Goal: Task Accomplishment & Management: Manage account settings

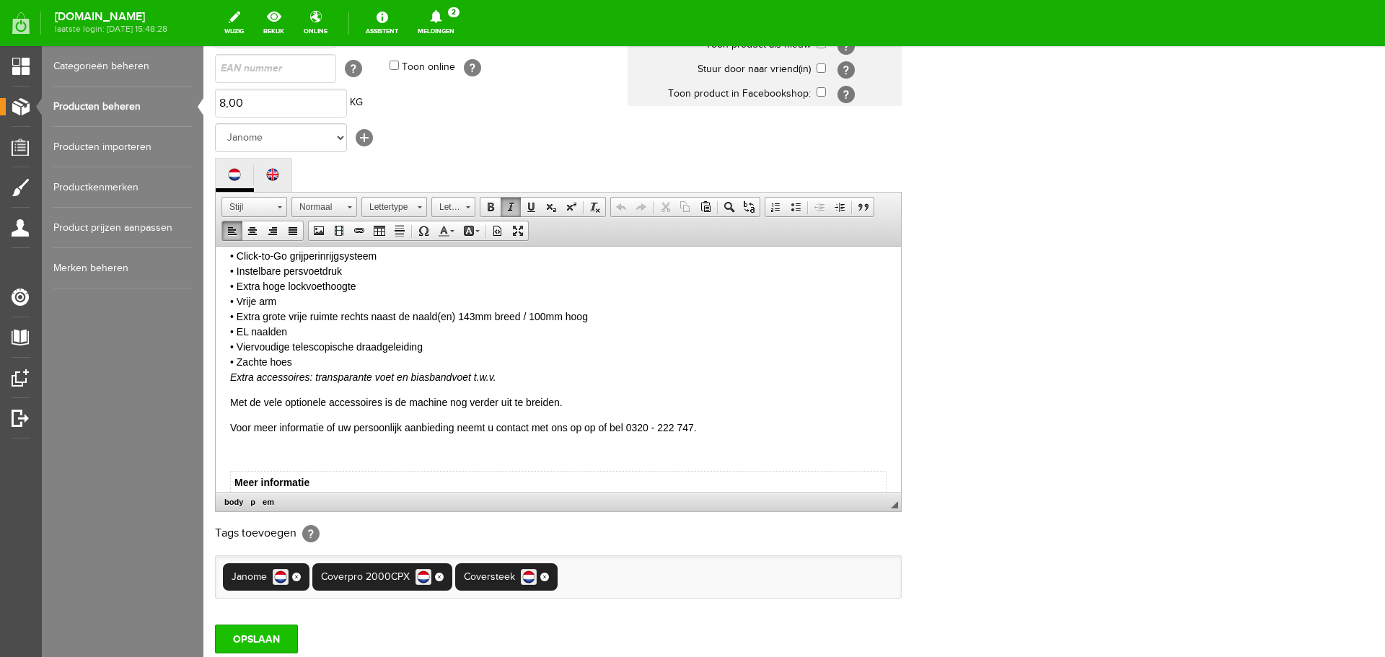
click at [276, 635] on input "OPSLAAN" at bounding box center [256, 639] width 83 height 29
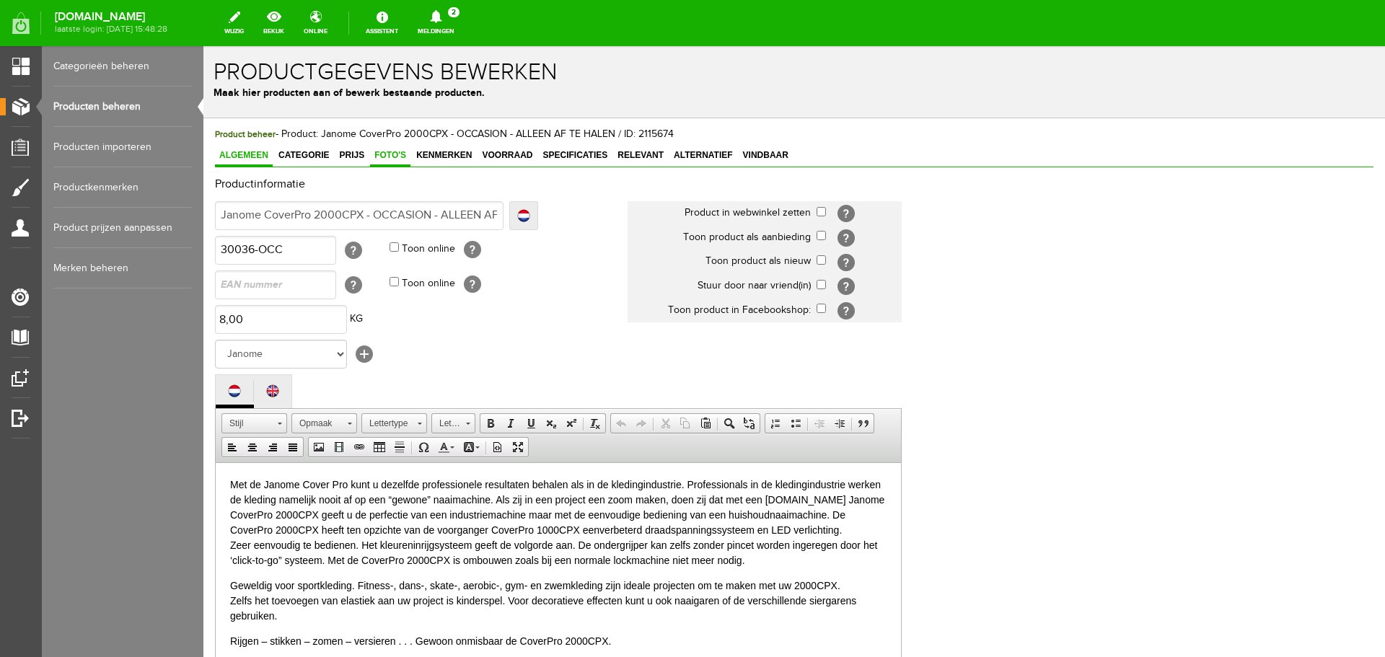
click at [379, 151] on span "Foto's" at bounding box center [390, 155] width 40 height 10
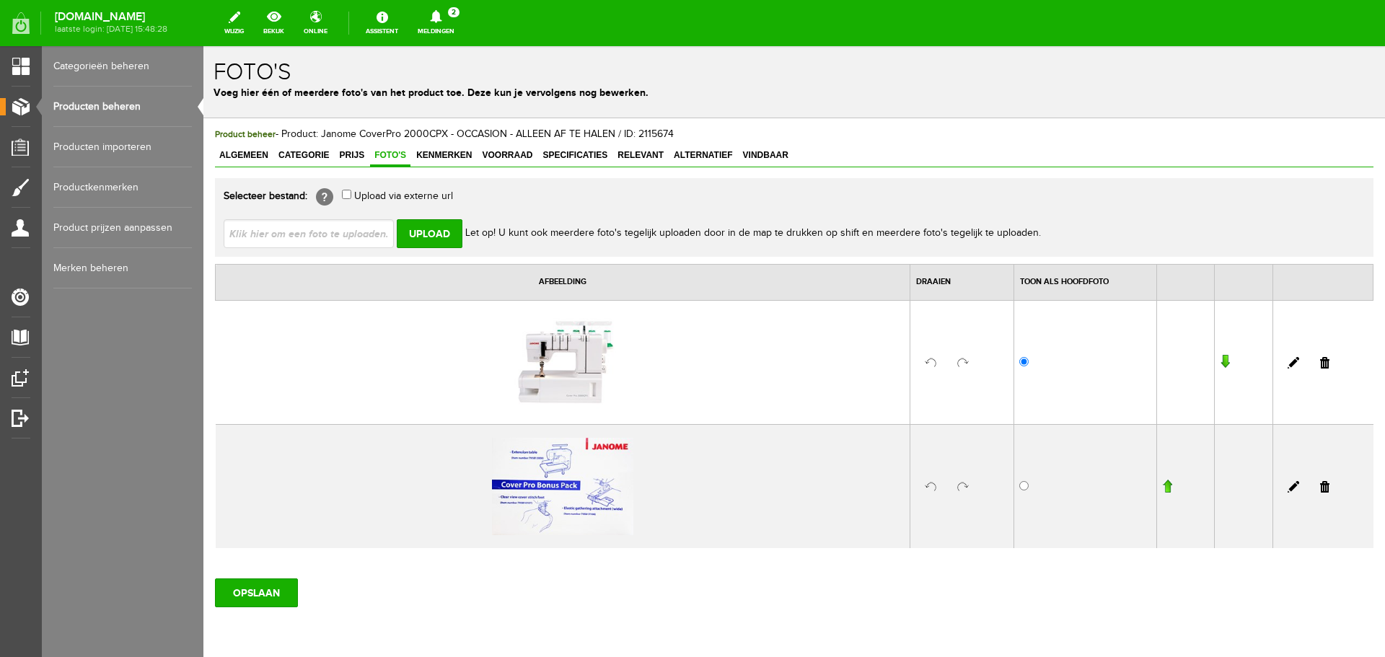
click at [539, 521] on img at bounding box center [562, 486] width 141 height 97
click at [570, 513] on img at bounding box center [562, 486] width 141 height 97
click at [248, 155] on span "Algemeen" at bounding box center [244, 155] width 58 height 10
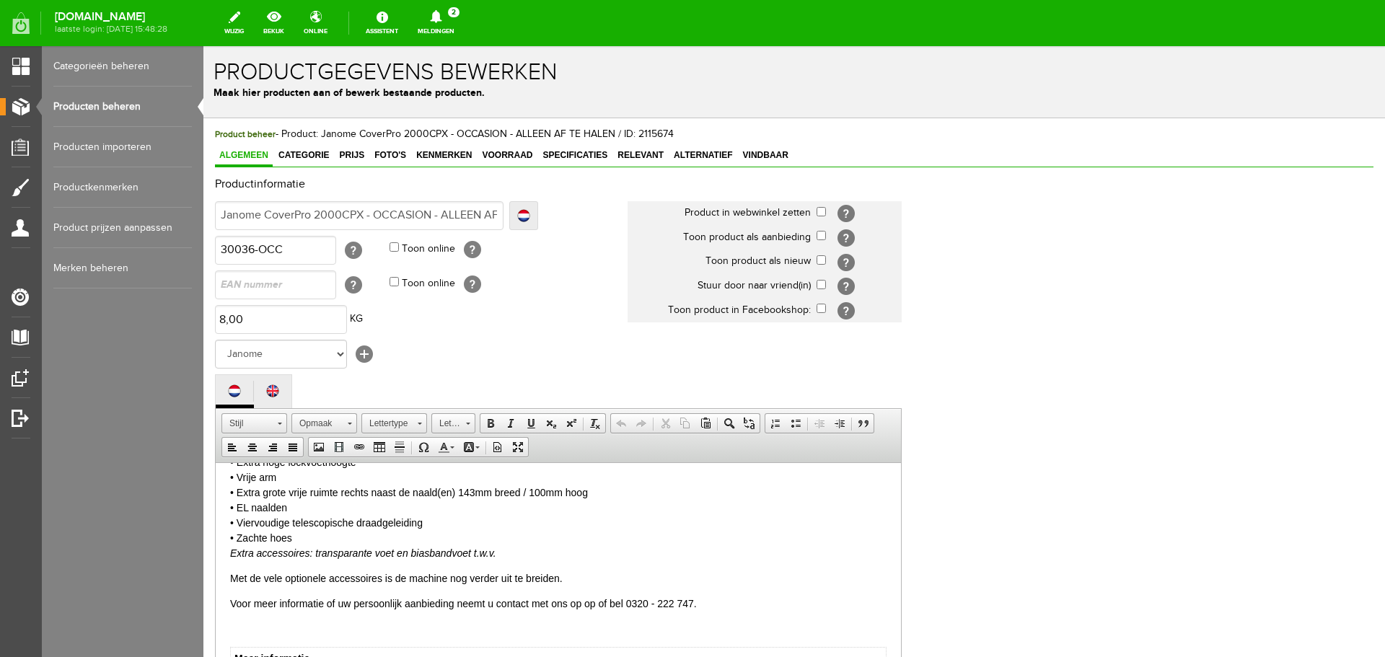
scroll to position [433, 0]
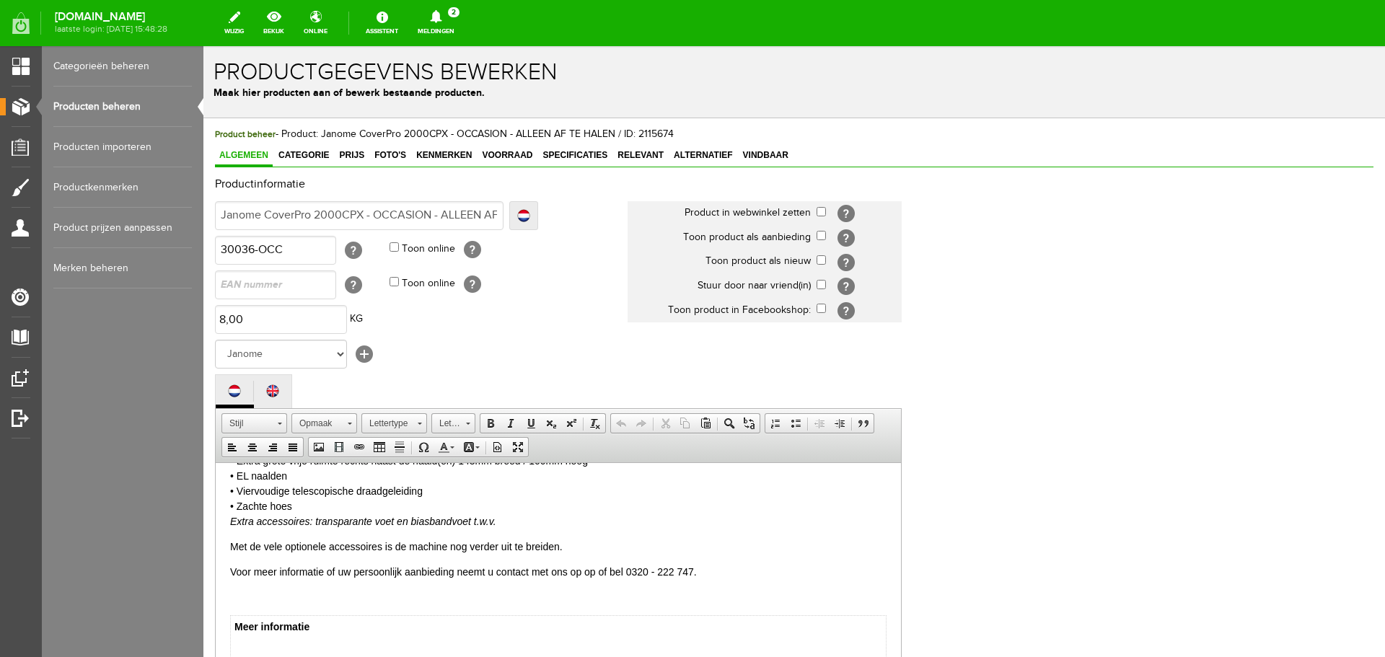
click at [228, 521] on html "Met de Janome Cover Pro kunt u dezelfde professionele resultaten behalen als in…" at bounding box center [558, 483] width 685 height 907
click at [354, 519] on em "Extra accessoires: transparante voet en biasbandvoet t.w.v." at bounding box center [363, 521] width 266 height 12
drag, startPoint x: 412, startPoint y: 519, endPoint x: 426, endPoint y: 524, distance: 15.3
click at [413, 519] on em "Extra accessoires: transparante voet en biasbandvoet t.w.v." at bounding box center [363, 521] width 266 height 12
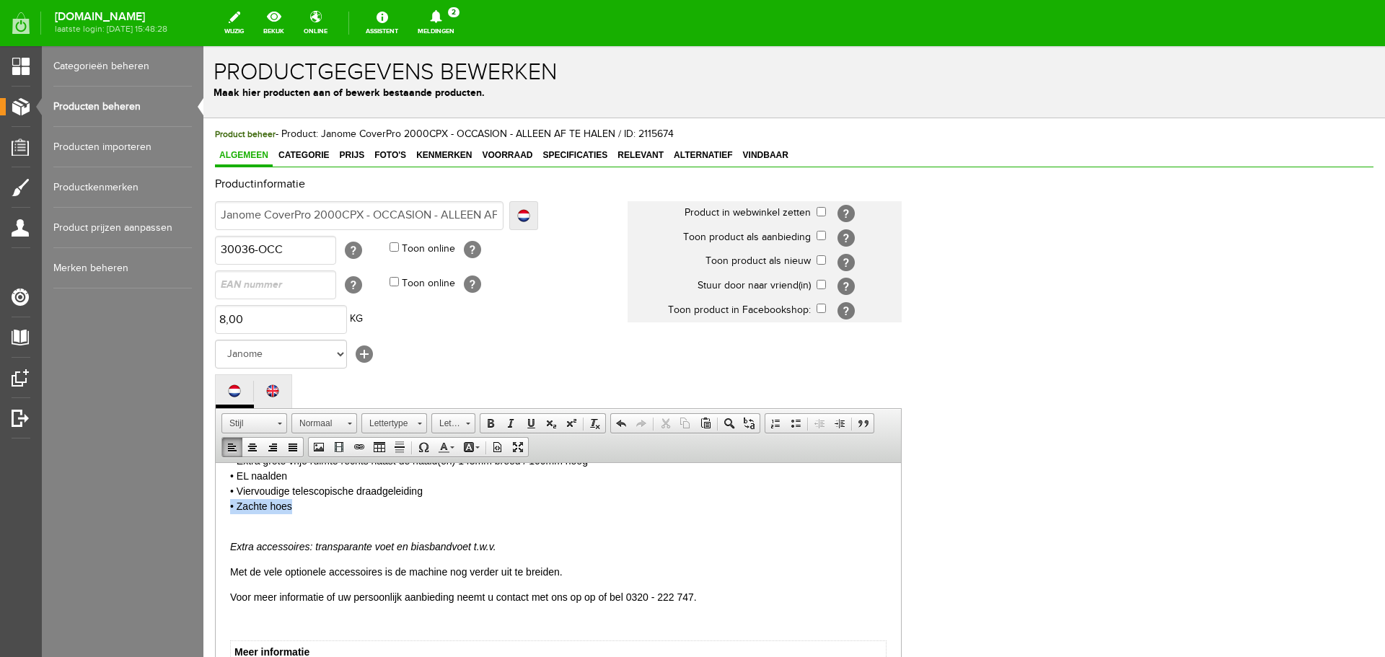
drag, startPoint x: 303, startPoint y: 502, endPoint x: 221, endPoint y: 506, distance: 82.3
click at [221, 506] on html "Met de Janome Cover Pro kunt u dezelfde professionele resultaten behalen als in…" at bounding box center [558, 496] width 685 height 932
copy p "• Zachte hoes"
click at [229, 524] on html "Met de Janome Cover Pro kunt u dezelfde professionele resultaten behalen als in…" at bounding box center [558, 496] width 685 height 932
click at [315, 504] on p "• 4 draads coversteekmachine • deksteek 6 mm breed / 3 nld • deksteek 6 mm bree…" at bounding box center [558, 370] width 656 height 288
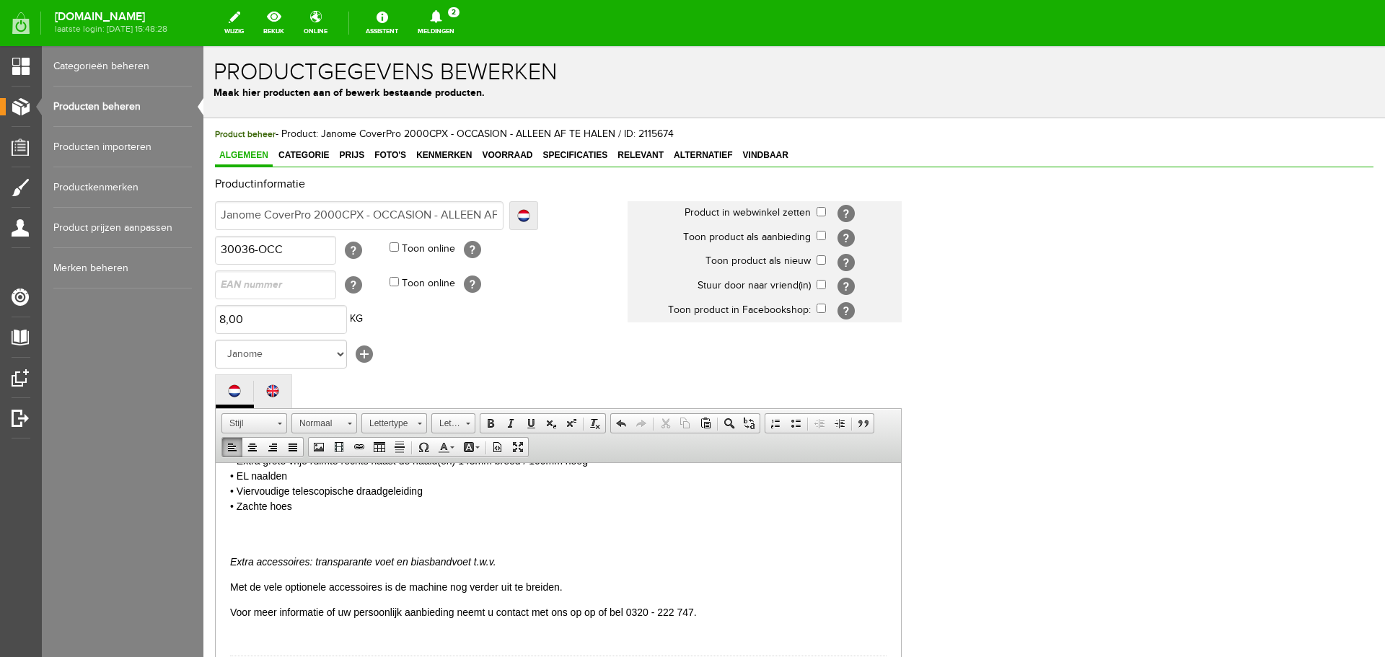
paste body
click at [276, 519] on p "• 4 draads coversteekmachine • deksteek 6 mm breed / 3 nld • deksteek 6 mm bree…" at bounding box center [558, 377] width 656 height 303
